Goal: Information Seeking & Learning: Learn about a topic

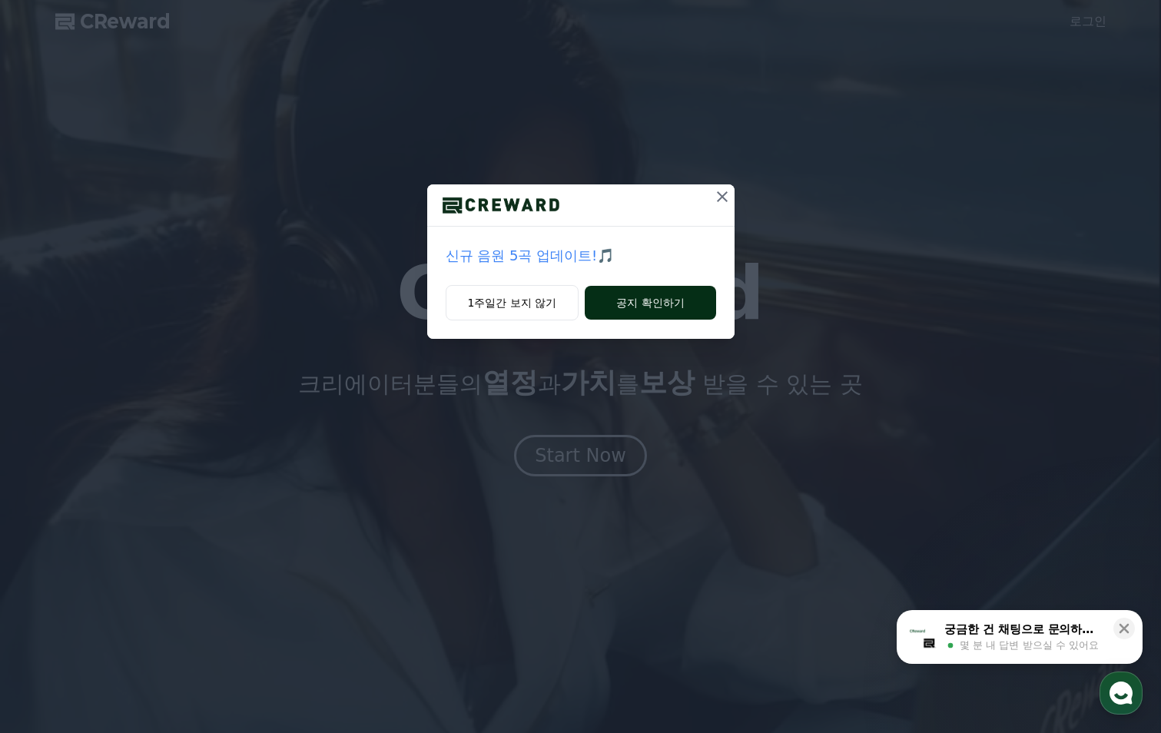
click at [679, 298] on button "공지 확인하기" at bounding box center [650, 303] width 131 height 34
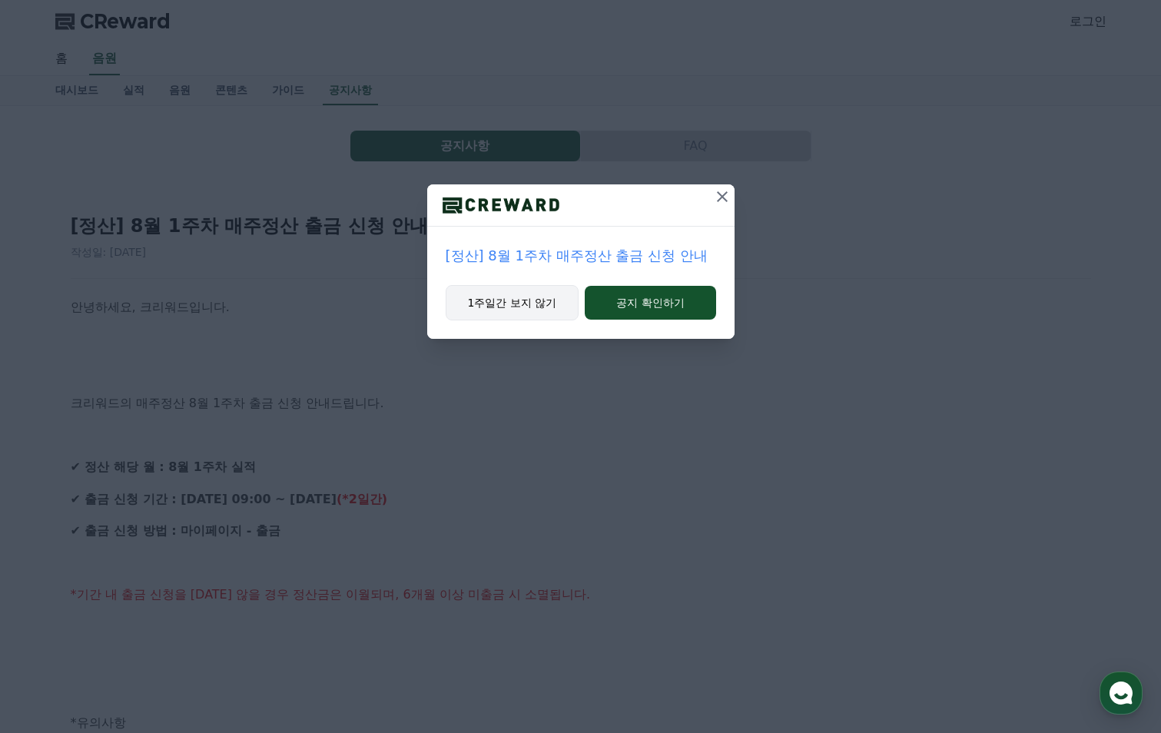
click at [526, 307] on button "1주일간 보지 않기" at bounding box center [513, 302] width 134 height 35
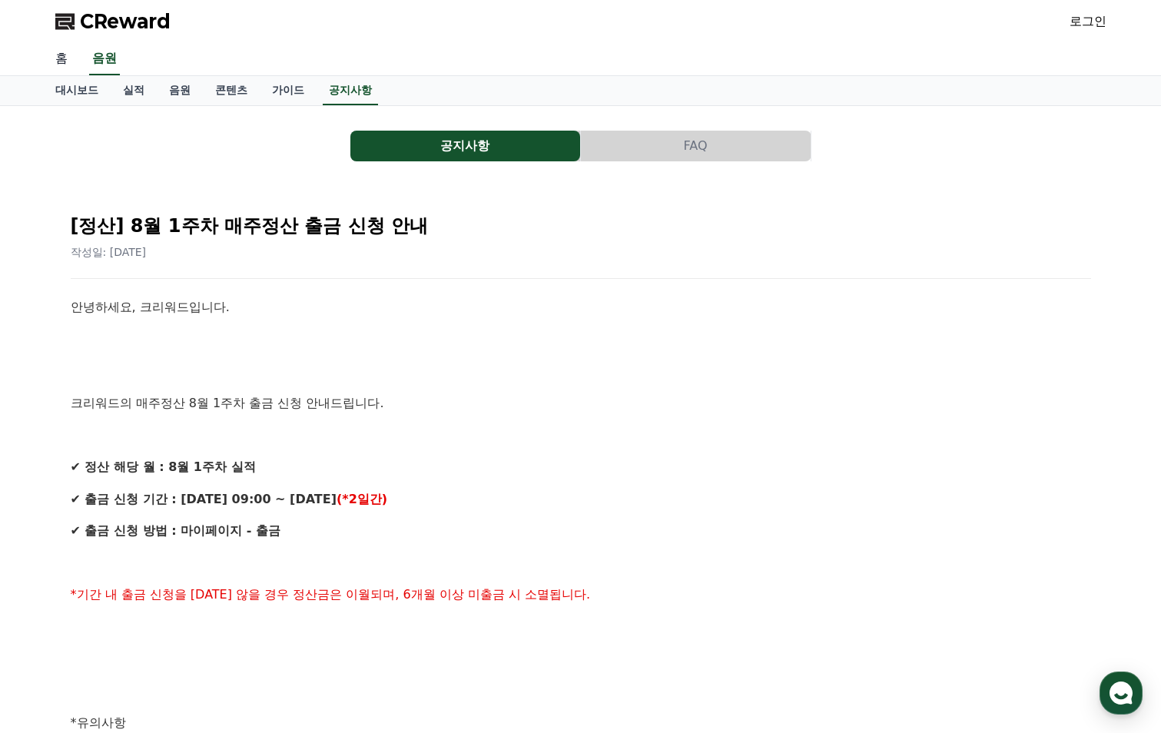
click at [59, 61] on link "홈" at bounding box center [61, 59] width 37 height 32
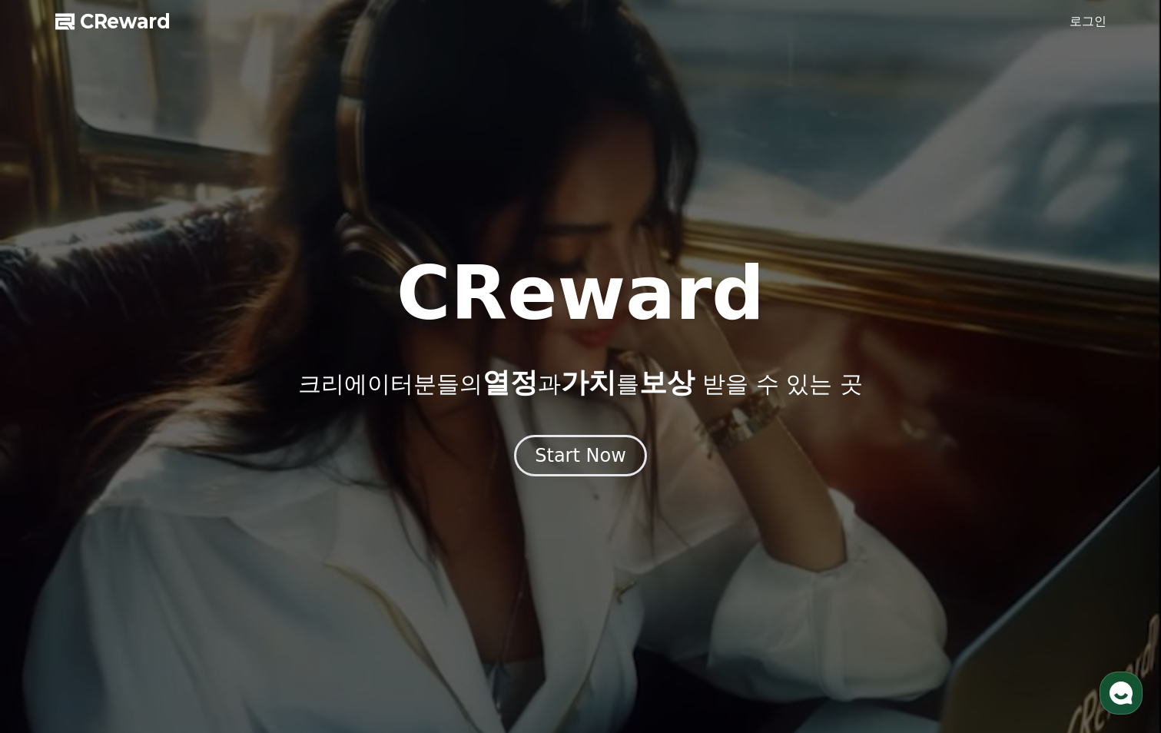
click at [1101, 25] on link "로그인" at bounding box center [1088, 21] width 37 height 18
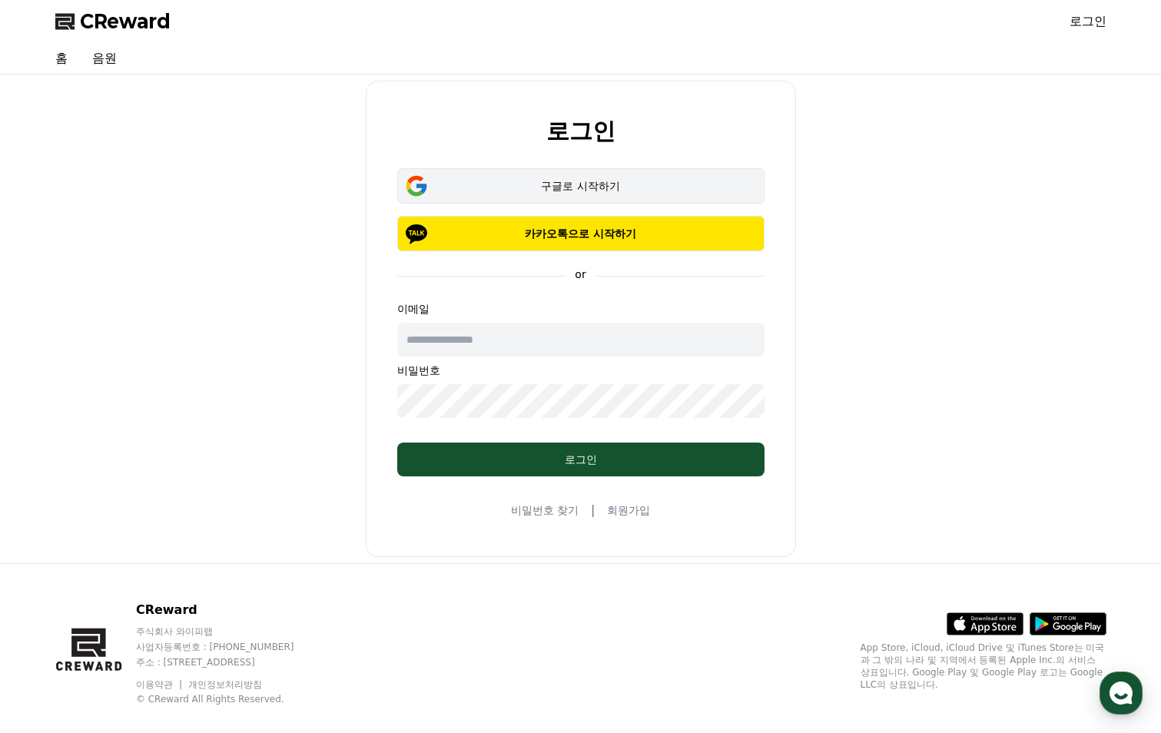
click at [603, 189] on div "구글로 시작하기" at bounding box center [581, 185] width 323 height 15
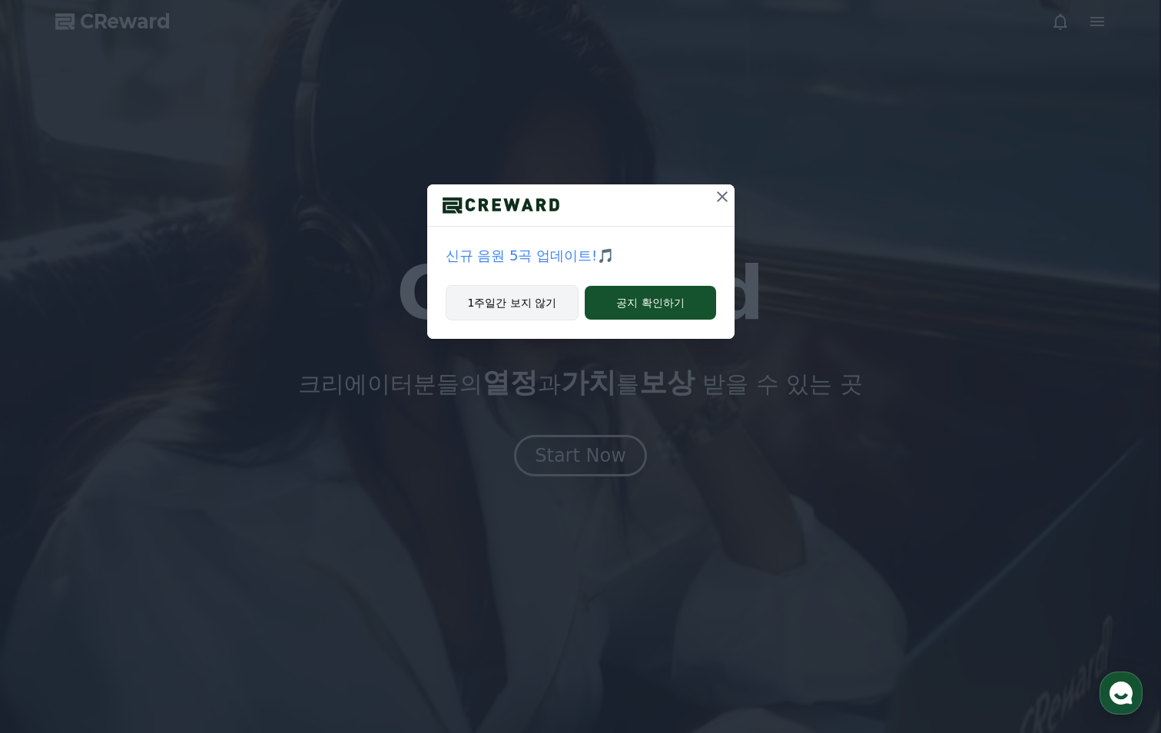
drag, startPoint x: 0, startPoint y: 0, endPoint x: 526, endPoint y: 304, distance: 607.4
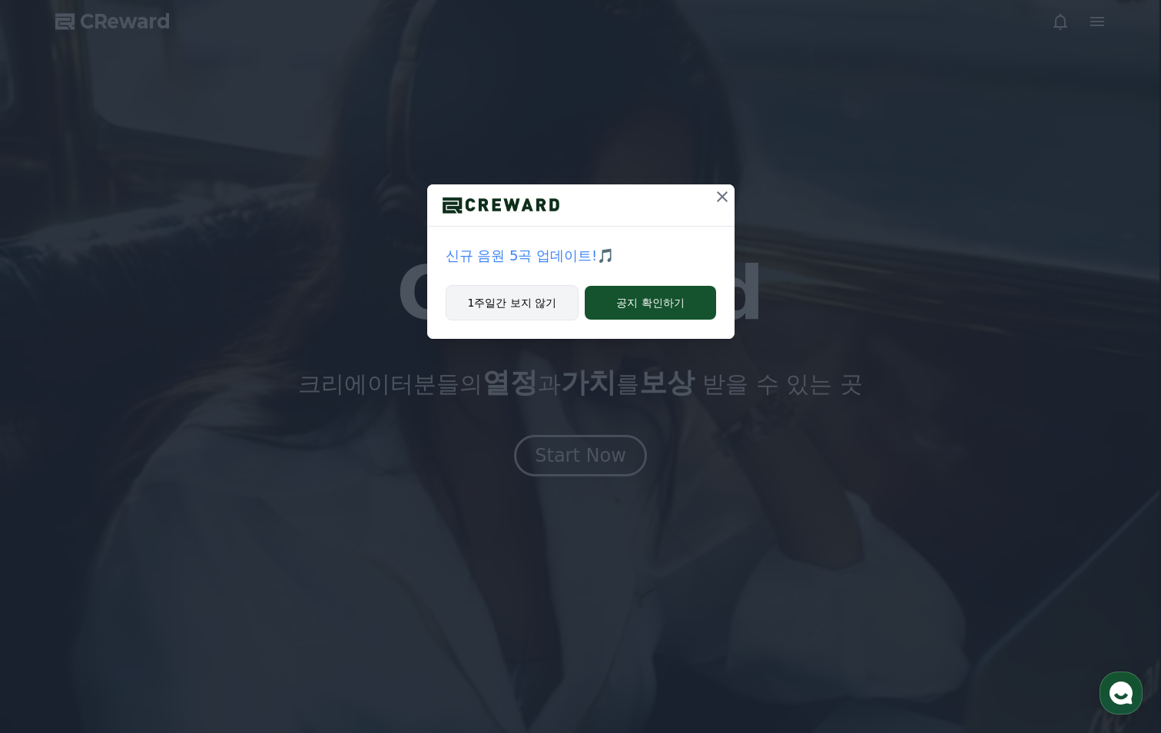
click at [526, 304] on button "1주일간 보지 않기" at bounding box center [513, 302] width 134 height 35
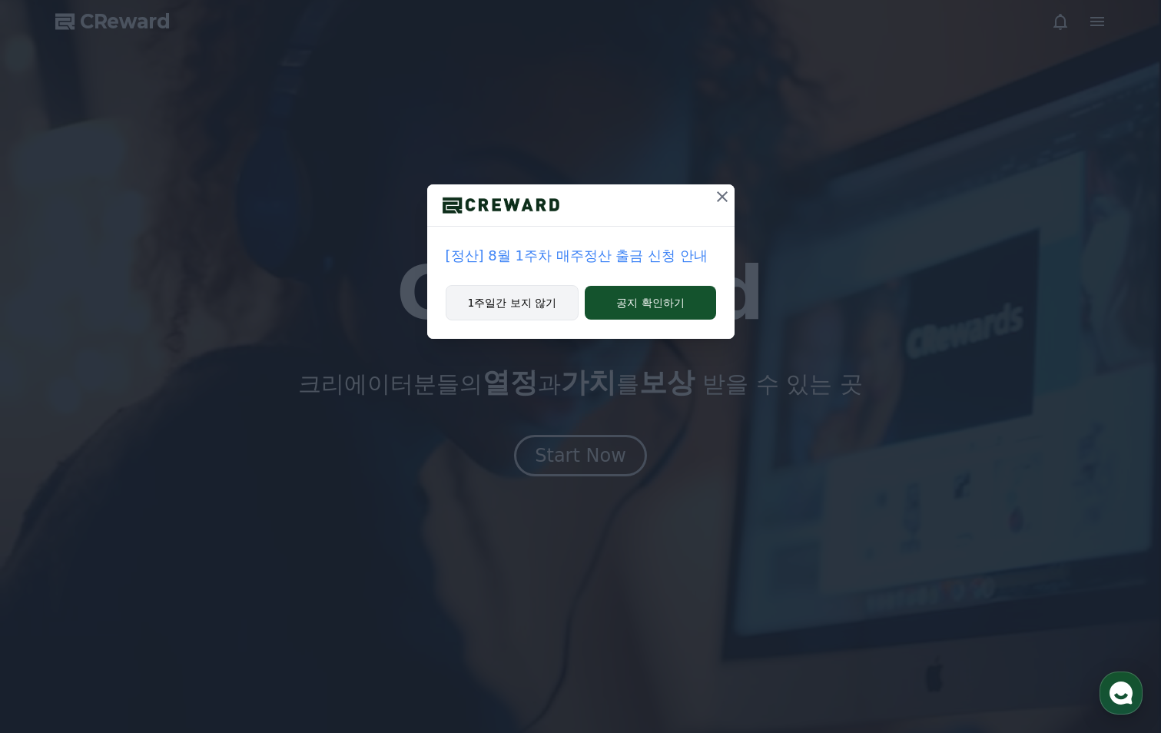
click at [502, 307] on button "1주일간 보지 않기" at bounding box center [513, 302] width 134 height 35
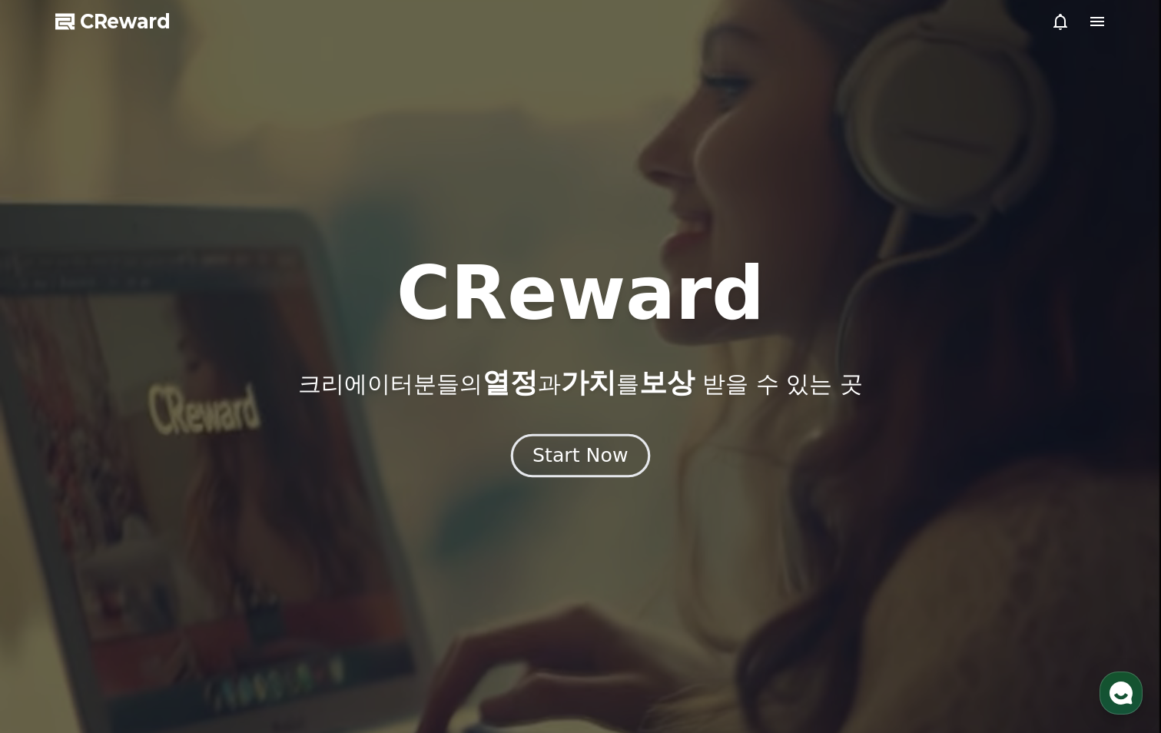
click at [612, 460] on div "Start Now" at bounding box center [580, 456] width 95 height 26
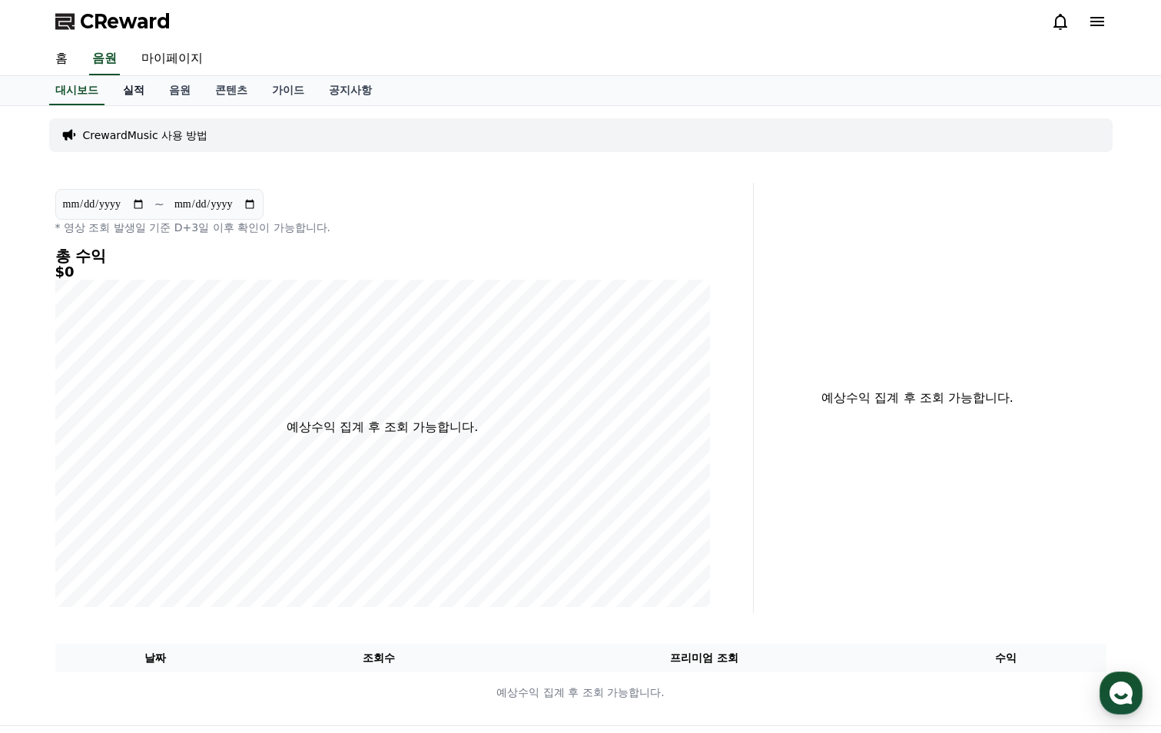
click at [144, 88] on link "실적" at bounding box center [134, 90] width 46 height 29
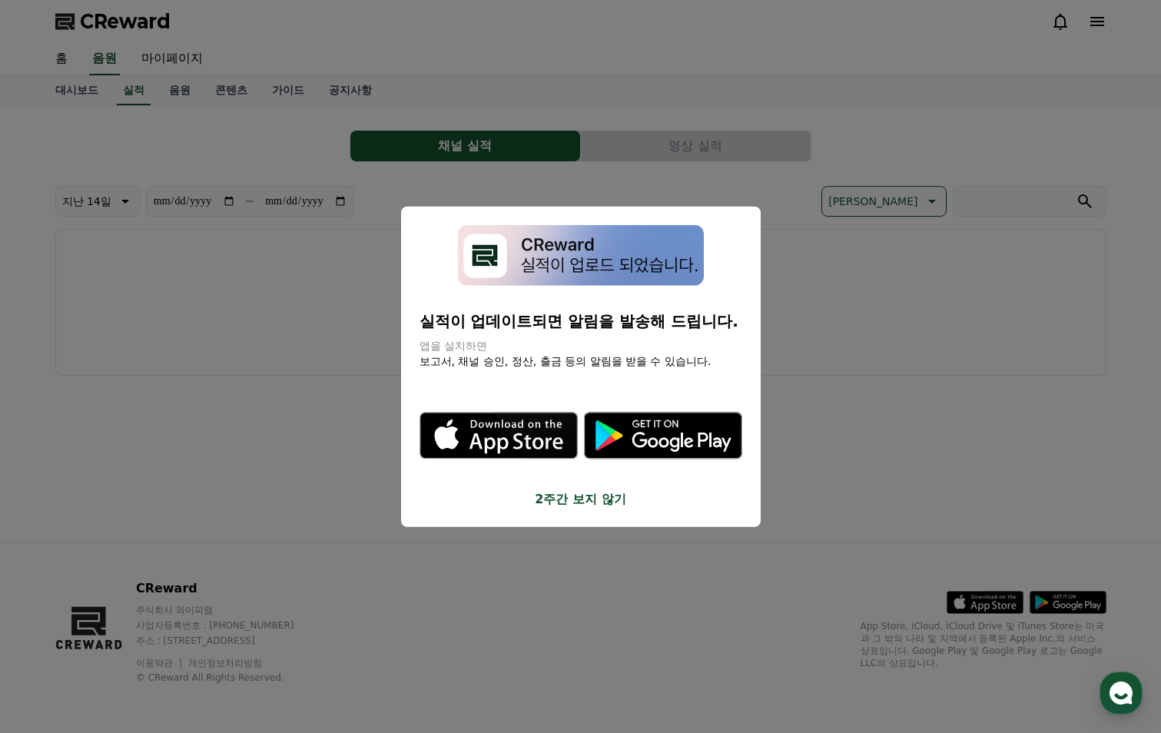
click at [338, 463] on button "close modal" at bounding box center [580, 366] width 1161 height 733
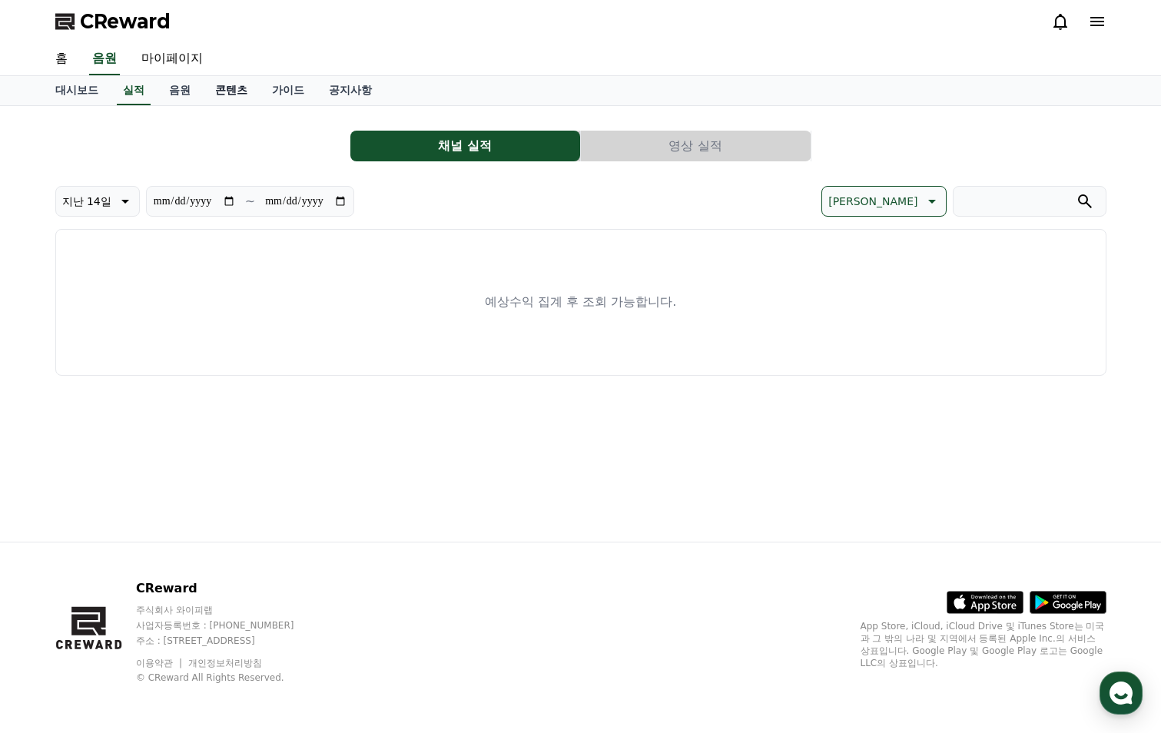
click at [230, 91] on link "콘텐츠" at bounding box center [231, 90] width 57 height 29
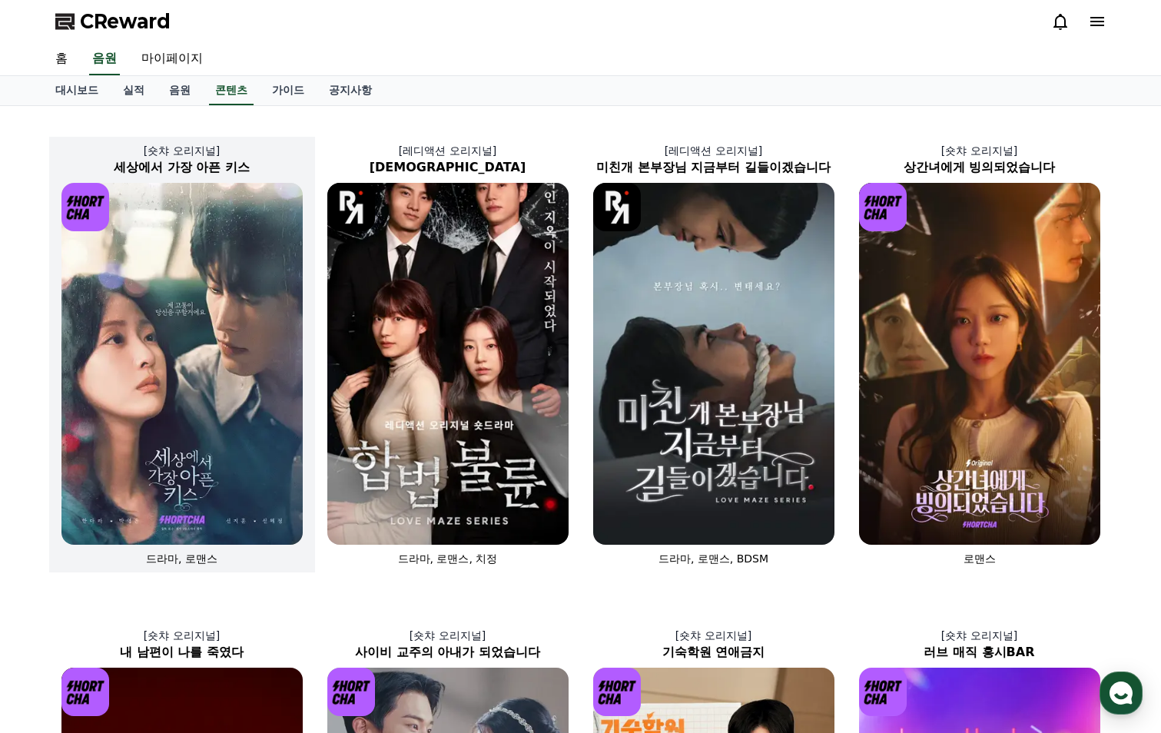
click at [145, 278] on img at bounding box center [181, 364] width 241 height 362
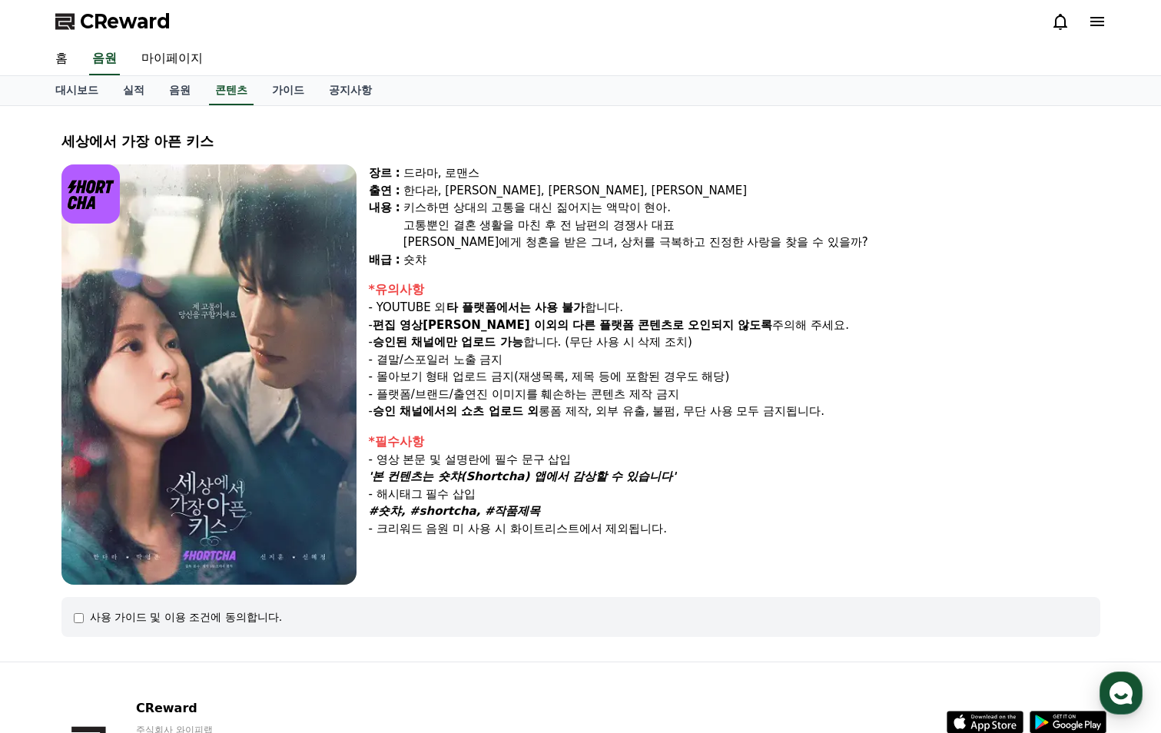
click at [208, 346] on img at bounding box center [208, 374] width 295 height 420
click at [76, 81] on link "대시보드" at bounding box center [77, 90] width 68 height 29
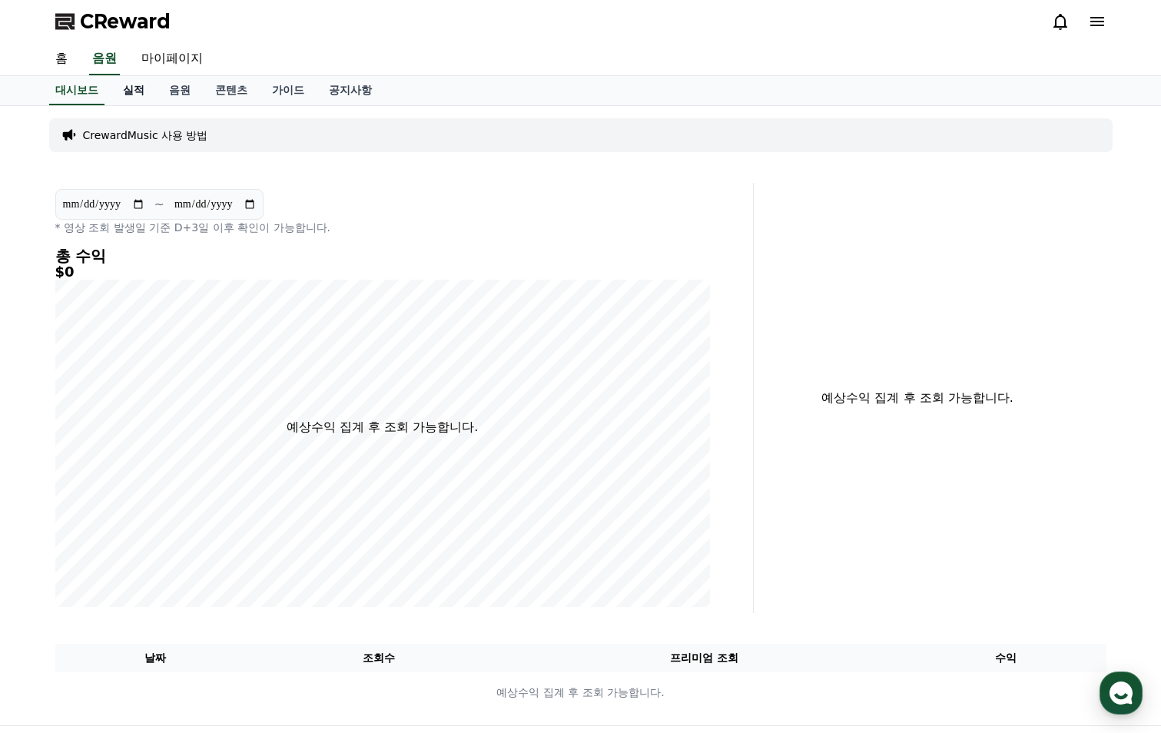
click at [128, 91] on link "실적" at bounding box center [134, 90] width 46 height 29
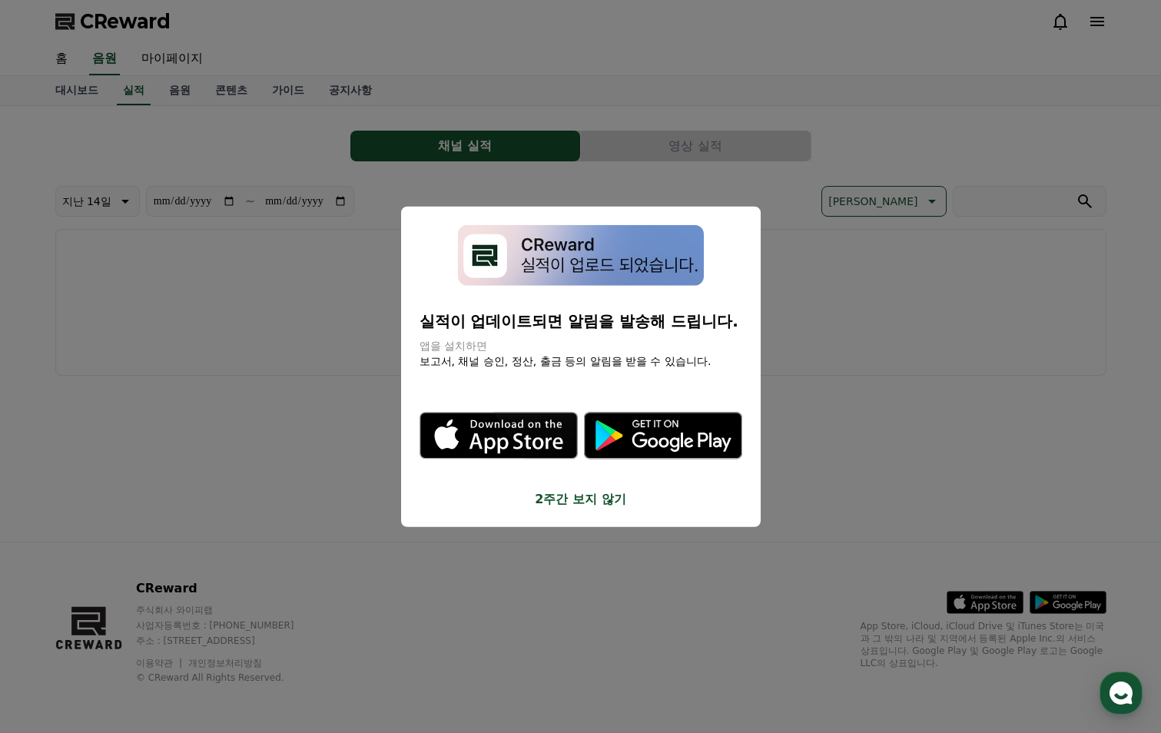
drag, startPoint x: 223, startPoint y: 391, endPoint x: 221, endPoint y: 134, distance: 256.7
click at [223, 377] on button "close modal" at bounding box center [580, 366] width 1161 height 733
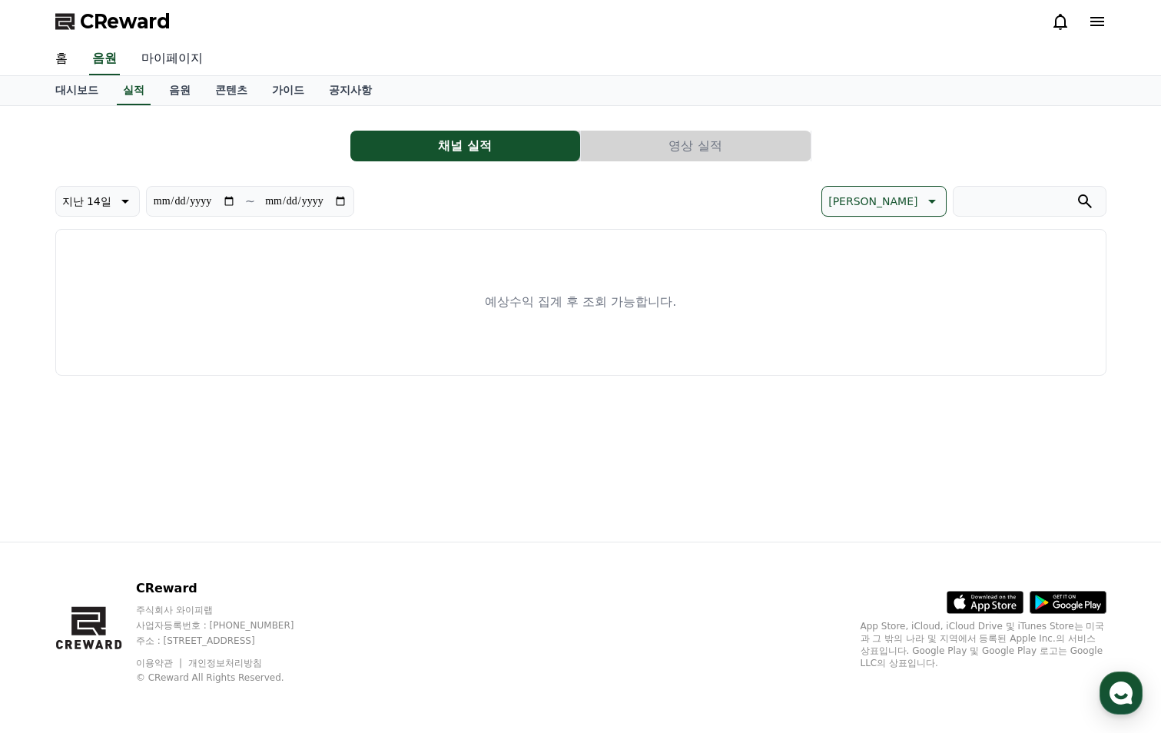
click at [178, 62] on link "마이페이지" at bounding box center [172, 59] width 86 height 32
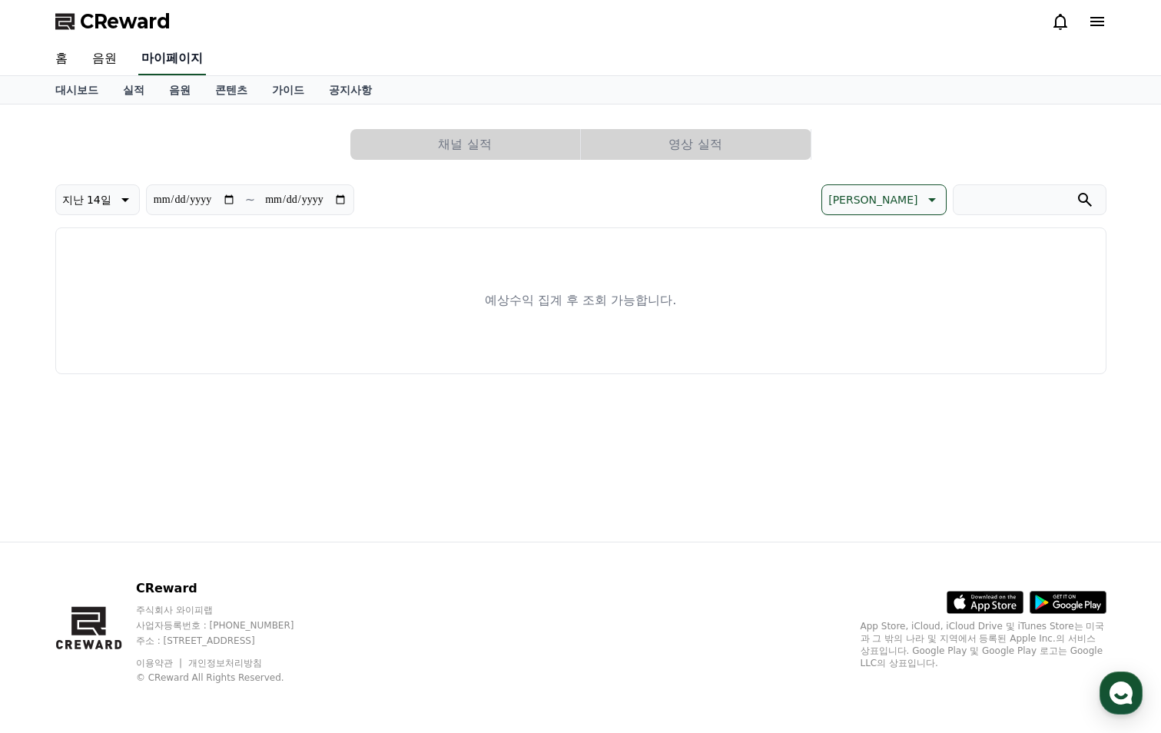
select select "**********"
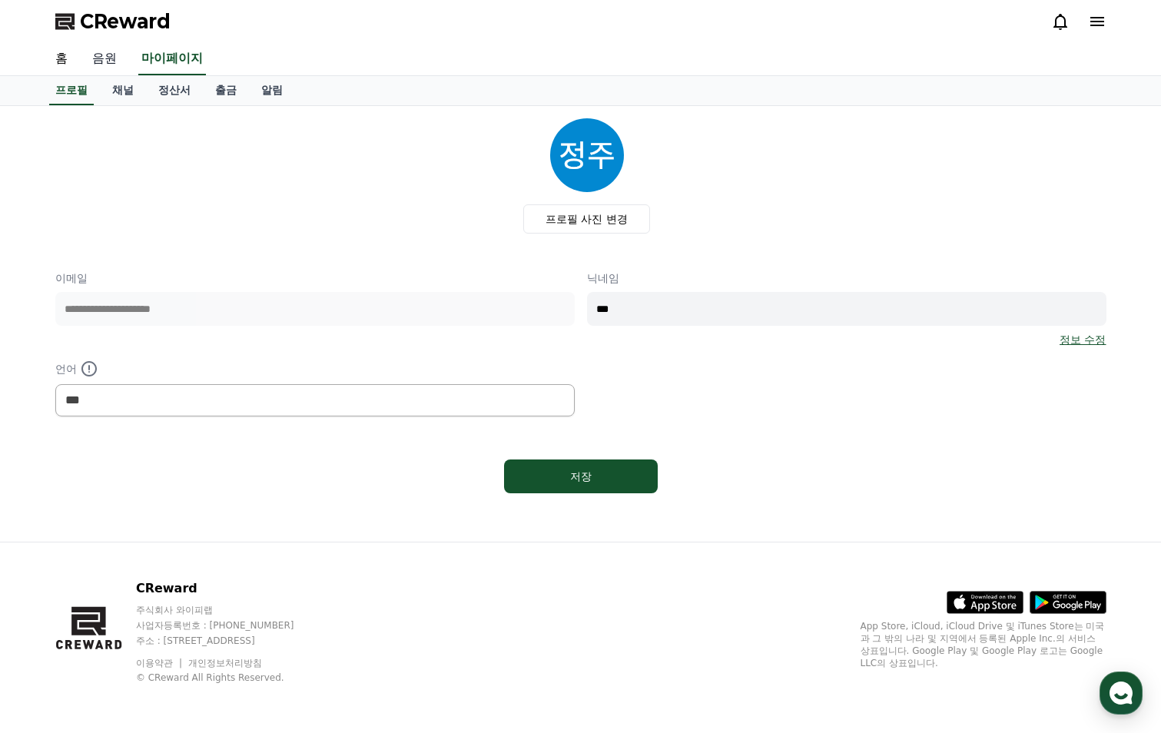
click at [114, 58] on link "음원" at bounding box center [104, 59] width 49 height 32
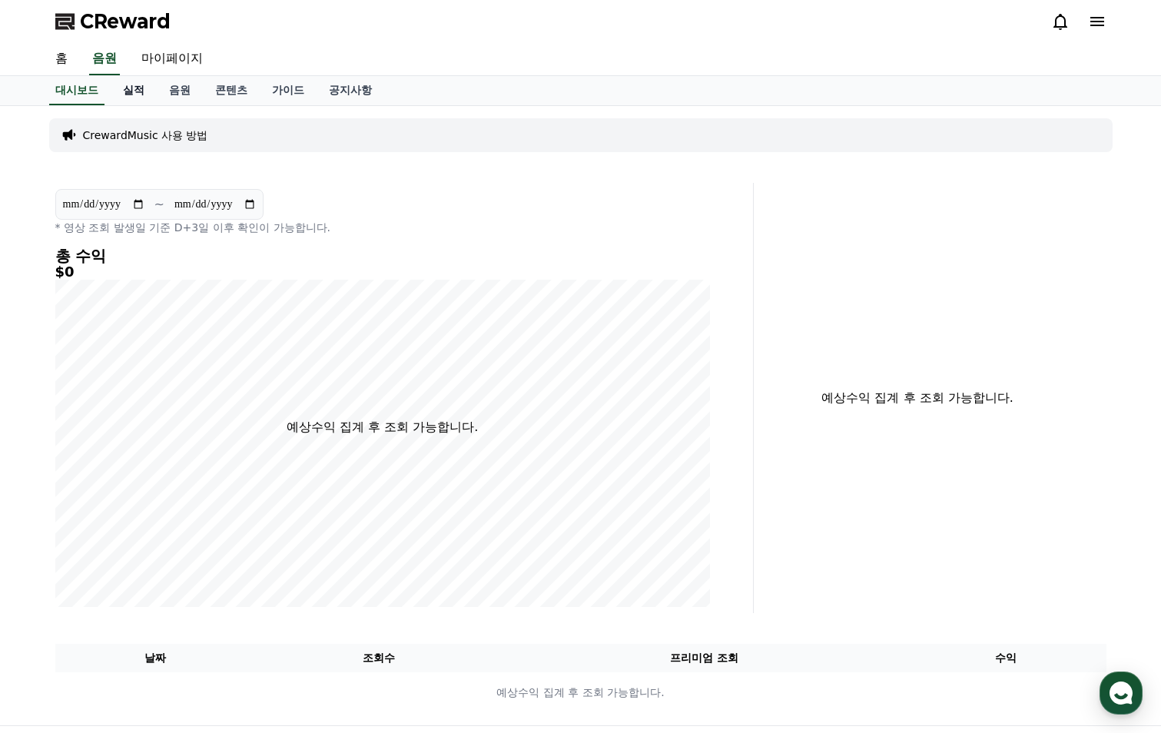
click at [138, 90] on link "실적" at bounding box center [134, 90] width 46 height 29
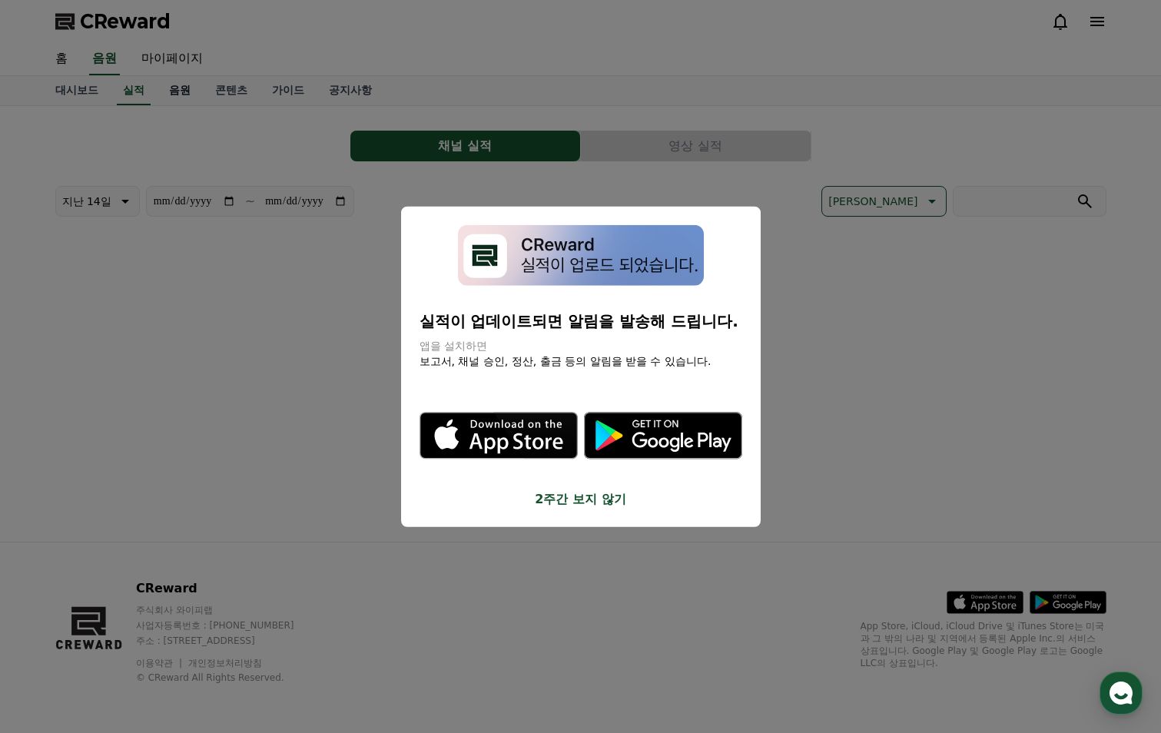
click at [178, 91] on button "close modal" at bounding box center [580, 366] width 1161 height 733
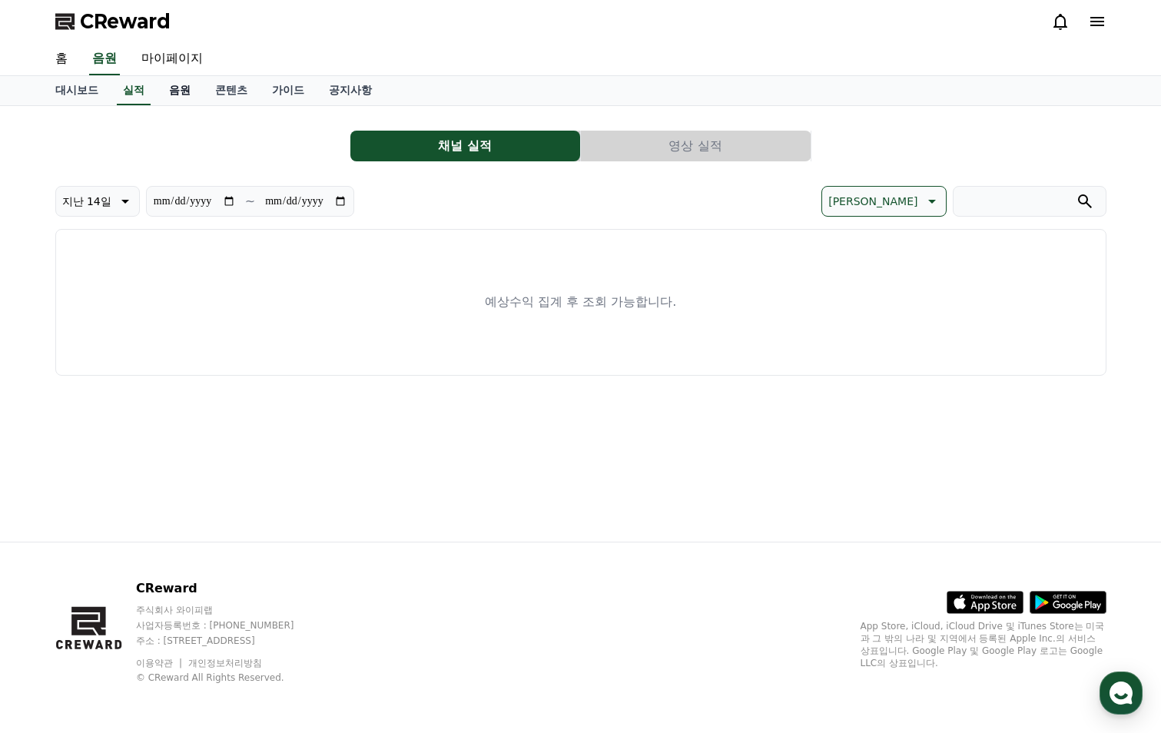
click at [185, 92] on link "음원" at bounding box center [180, 90] width 46 height 29
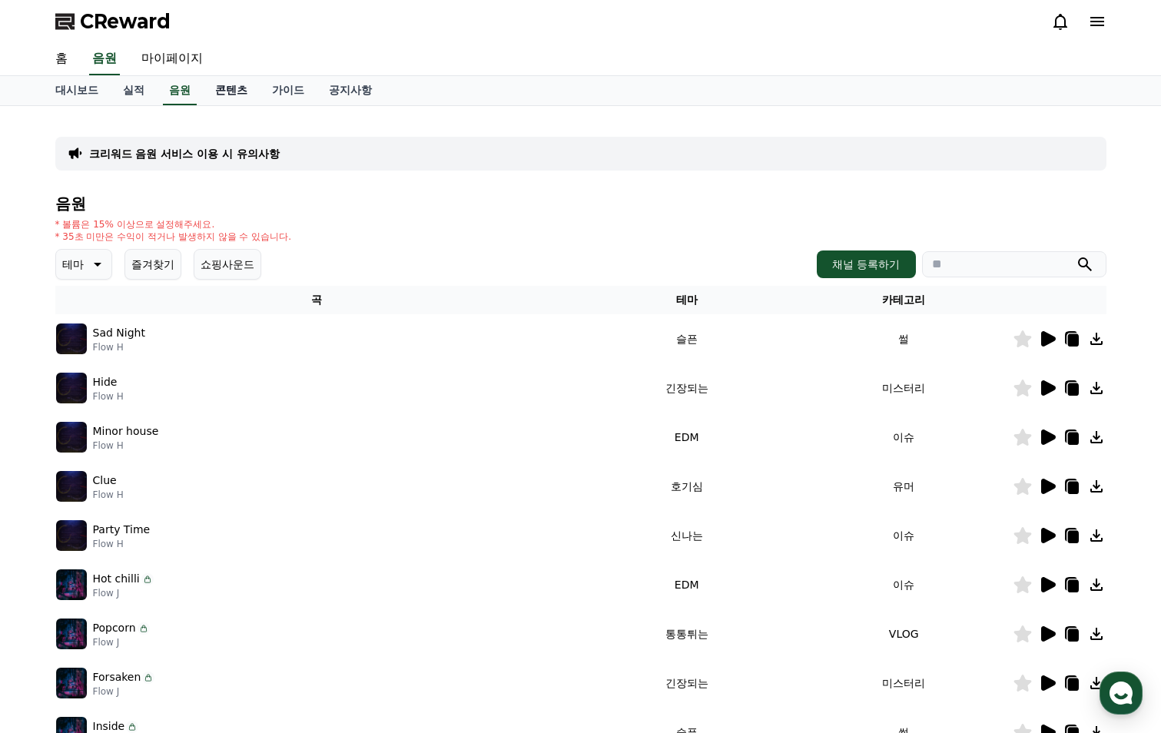
click at [235, 98] on link "콘텐츠" at bounding box center [231, 90] width 57 height 29
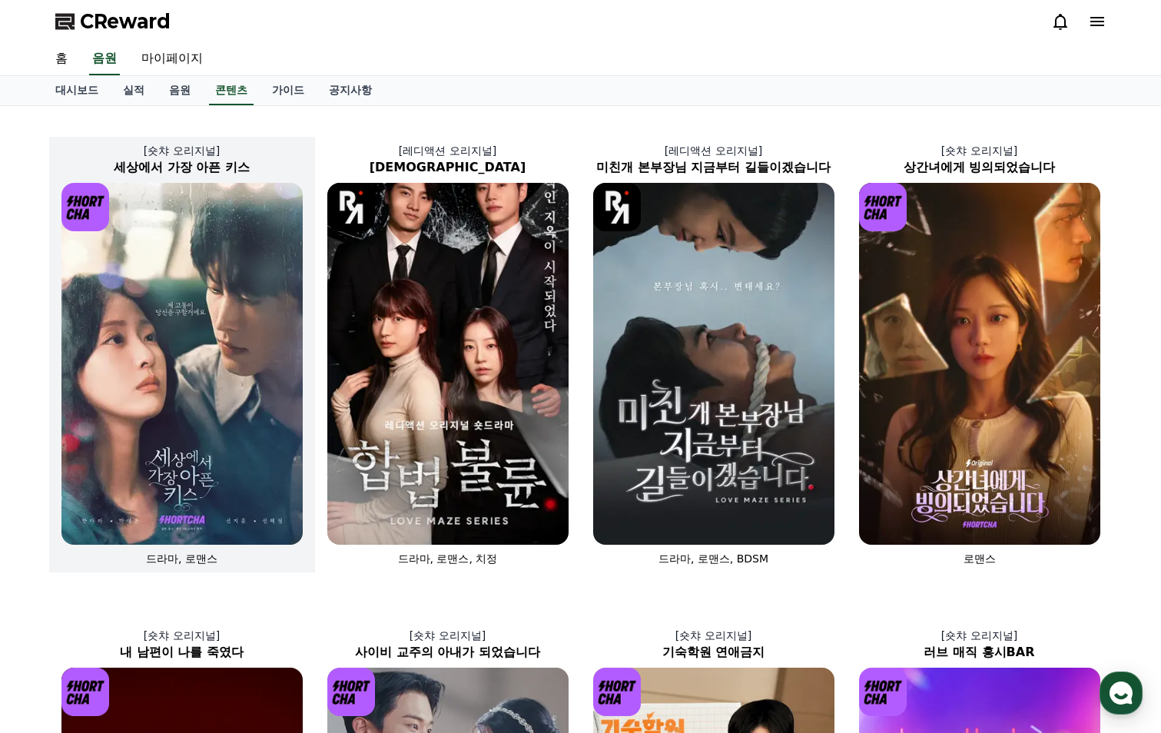
click at [181, 302] on img at bounding box center [181, 364] width 241 height 362
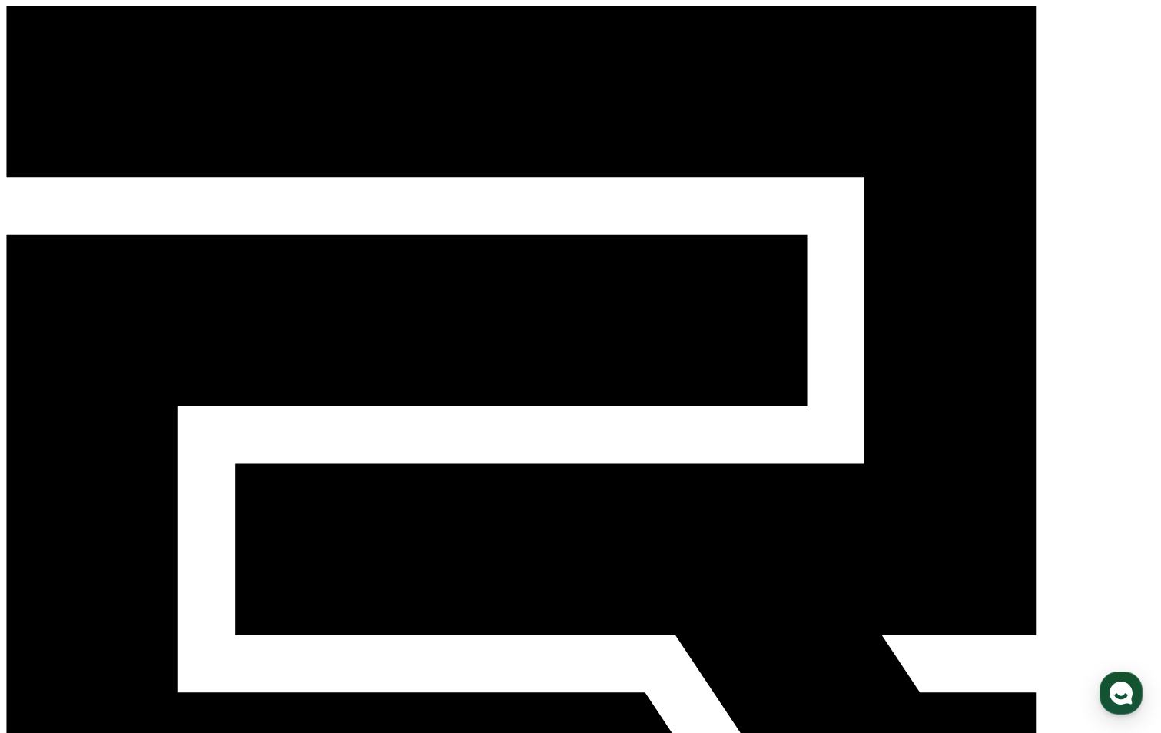
drag, startPoint x: 689, startPoint y: 190, endPoint x: 0, endPoint y: 93, distance: 696.2
